Goal: Information Seeking & Learning: Learn about a topic

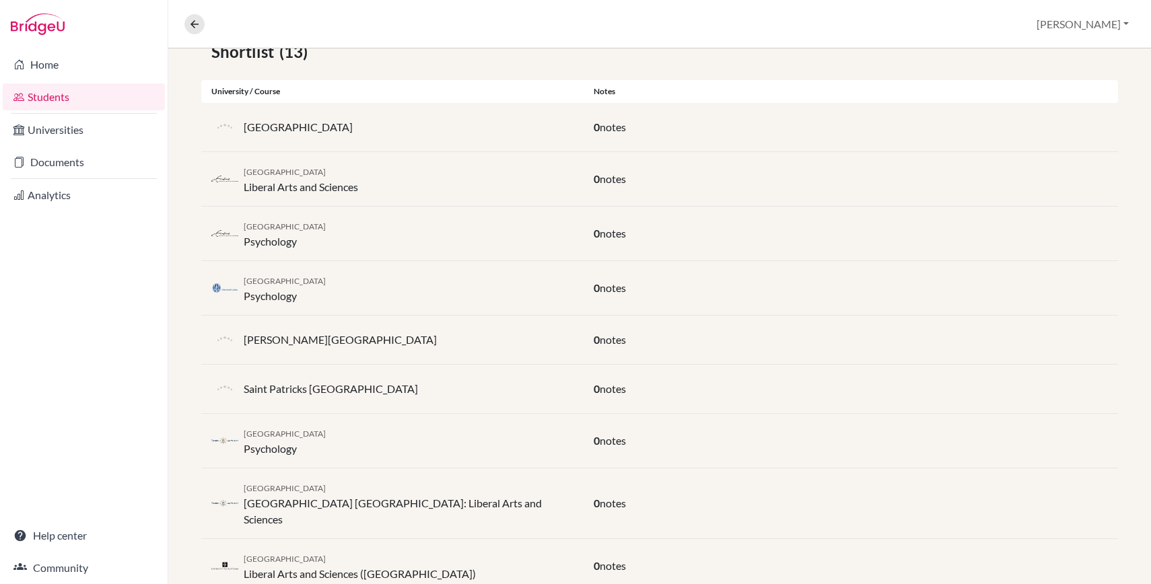
scroll to position [269, 0]
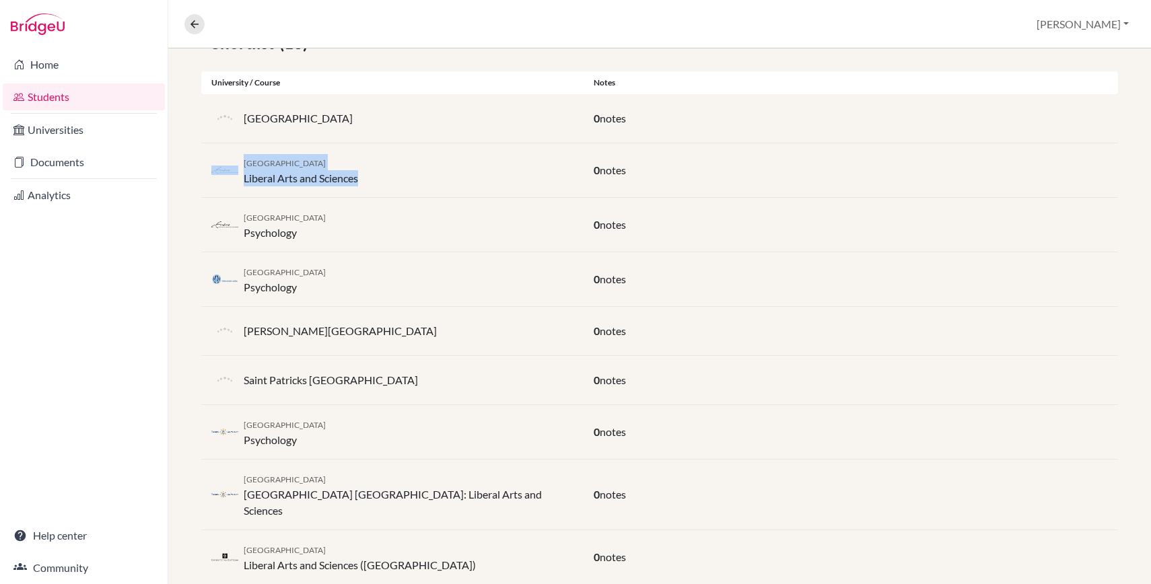
drag, startPoint x: 364, startPoint y: 178, endPoint x: 237, endPoint y: 166, distance: 127.8
click at [237, 166] on div "Erasmus University Rotterdam Liberal Arts and Sciences" at bounding box center [392, 170] width 382 height 32
copy div "Erasmus University Rotterdam Liberal Arts and Sciences"
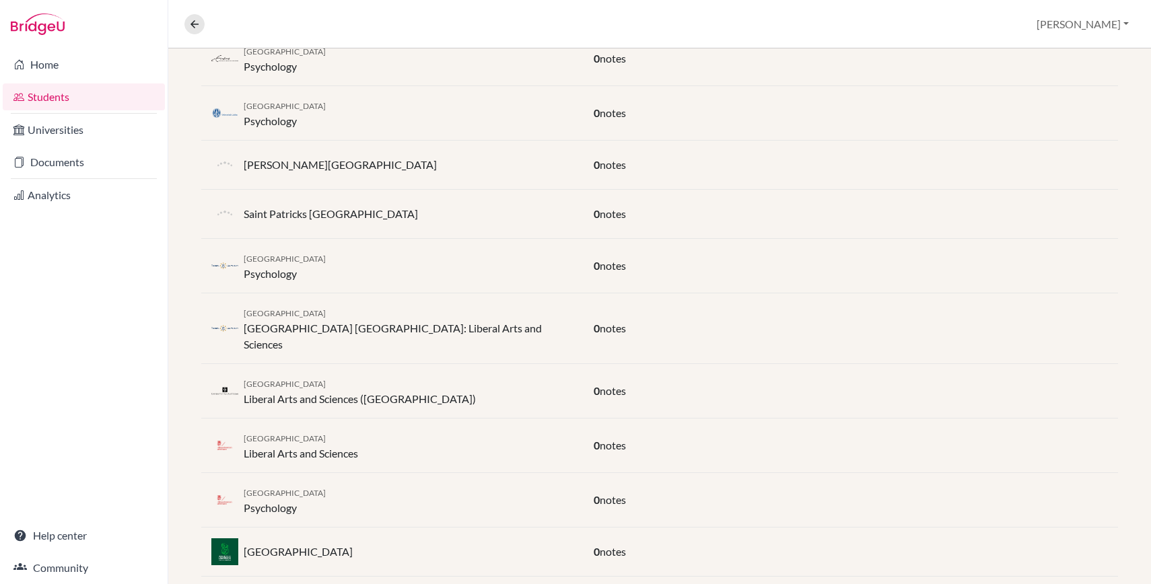
scroll to position [437, 0]
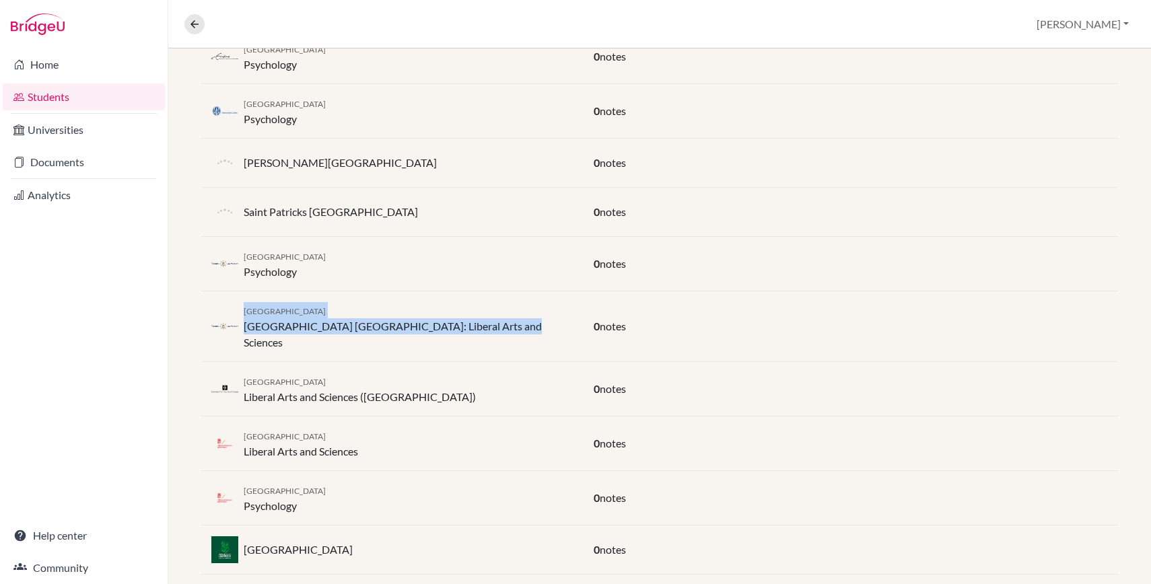
drag, startPoint x: 243, startPoint y: 308, endPoint x: 499, endPoint y: 326, distance: 256.4
click at [499, 326] on div "[GEOGRAPHIC_DATA] [GEOGRAPHIC_DATA]: Liberal Arts and Sciences" at bounding box center [392, 326] width 382 height 48
copy div "[GEOGRAPHIC_DATA] [GEOGRAPHIC_DATA]: Liberal Arts and Sciences"
drag, startPoint x: 243, startPoint y: 363, endPoint x: 526, endPoint y: 382, distance: 284.0
click at [526, 382] on div "University of Amsterdam Liberal Arts and Sciences ([GEOGRAPHIC_DATA])" at bounding box center [392, 389] width 382 height 32
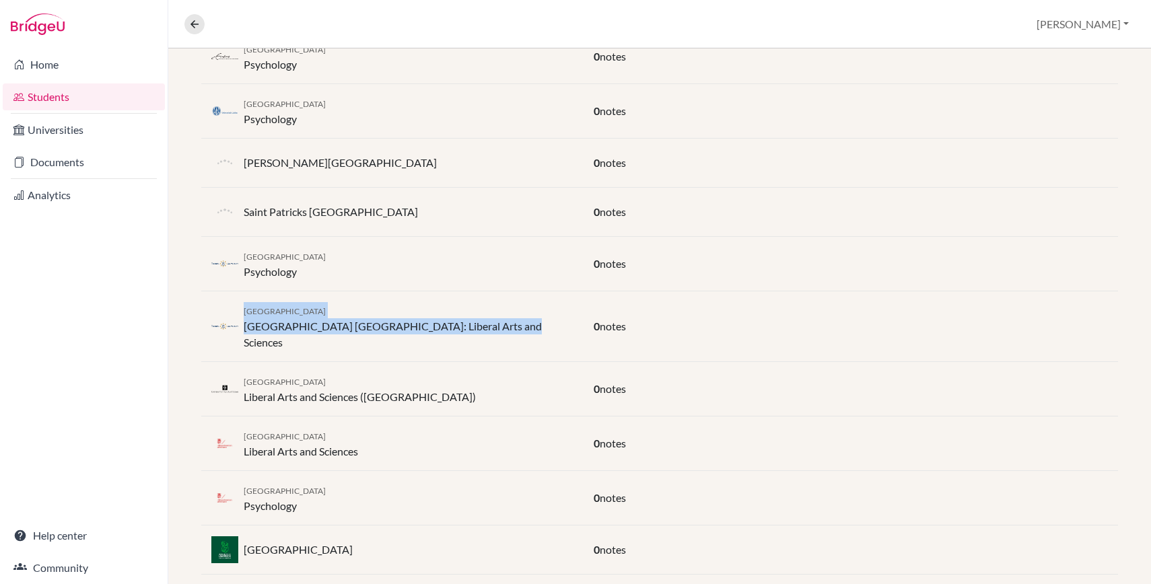
copy div "University of Amsterdam Liberal Arts and Sciences ([GEOGRAPHIC_DATA])"
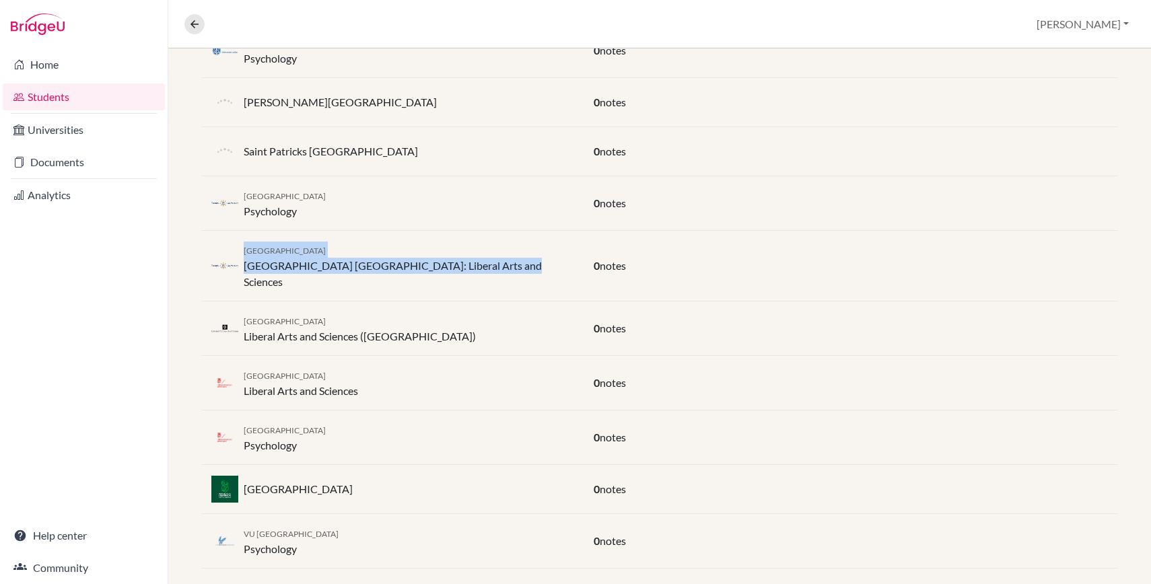
scroll to position [499, 0]
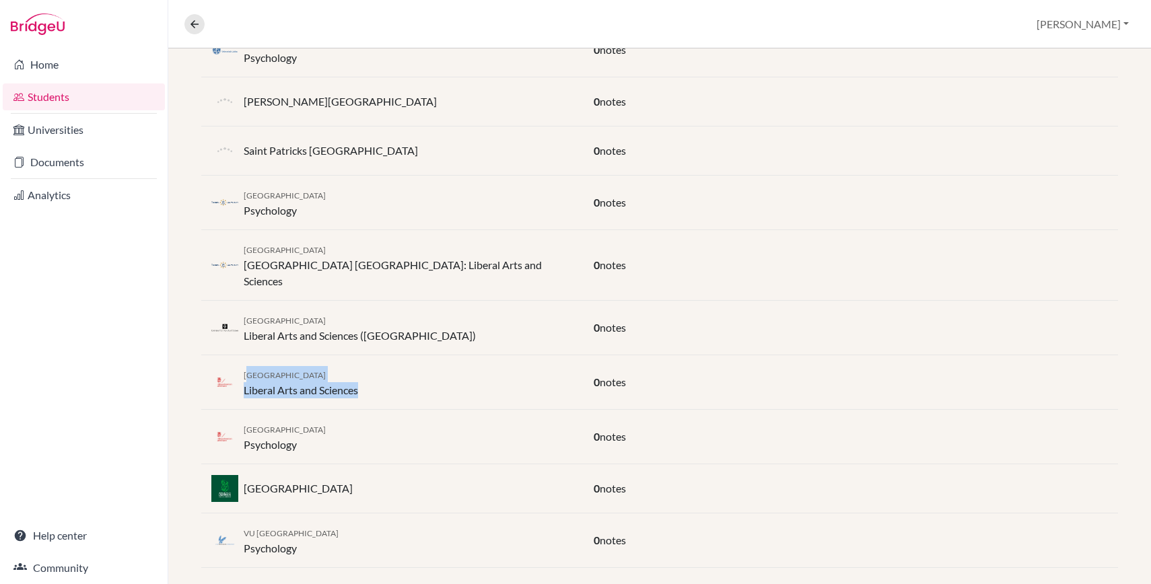
drag, startPoint x: 247, startPoint y: 355, endPoint x: 415, endPoint y: 381, distance: 169.6
click at [415, 381] on div "University of Groningen Liberal Arts and Sciences" at bounding box center [392, 382] width 382 height 32
drag, startPoint x: 245, startPoint y: 360, endPoint x: 391, endPoint y: 370, distance: 146.4
click at [391, 370] on div "University of Groningen Liberal Arts and Sciences" at bounding box center [392, 382] width 382 height 32
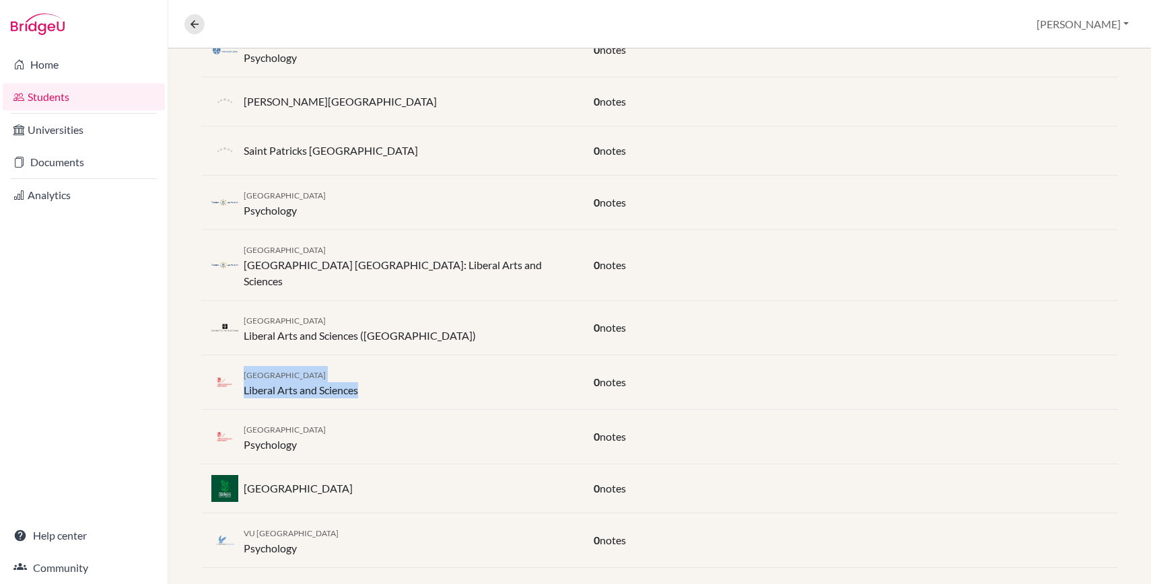
copy div "University of Groningen Liberal Arts and Sciences"
